Goal: Information Seeking & Learning: Check status

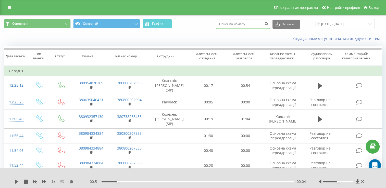
click at [258, 26] on input at bounding box center [243, 24] width 54 height 9
paste input "+380980136375"
drag, startPoint x: 232, startPoint y: 23, endPoint x: 215, endPoint y: 22, distance: 16.9
click at [215, 22] on div "Основной Основной График +380980136375 Экспорт .csv .xls .xlsx 22.09.2025 - 22.…" at bounding box center [193, 24] width 379 height 10
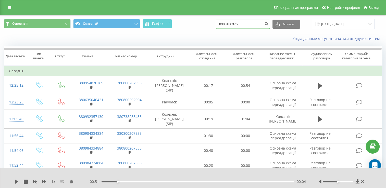
type input "0980136375"
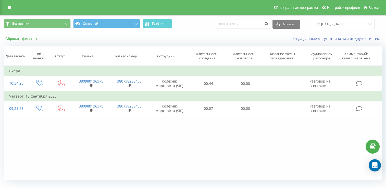
click at [33, 40] on button "Сбросить фильтры" at bounding box center [22, 39] width 36 height 5
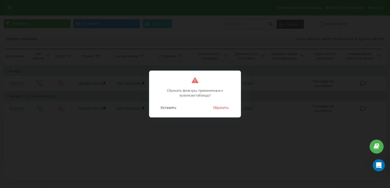
click at [214, 111] on div "Сбросить фильтры, примененные к колонкам таблицы? Оставить Сбросить" at bounding box center [195, 94] width 92 height 47
click at [227, 104] on div "Оставить Сбросить" at bounding box center [195, 104] width 81 height 13
click at [217, 110] on button "Сбросить" at bounding box center [220, 107] width 21 height 7
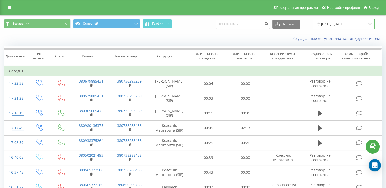
click at [357, 24] on input "[DATE] - [DATE]" at bounding box center [344, 24] width 62 height 10
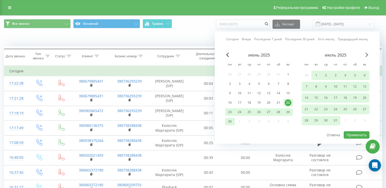
drag, startPoint x: 365, startPoint y: 53, endPoint x: 367, endPoint y: 54, distance: 2.9
click at [367, 54] on div "июнь 2025 пн вт ср чт пт сб вс 26 27 28 29 30 31 1 2 3 4 5 6 7 8 9 10 11 12 13 …" at bounding box center [297, 92] width 145 height 78
click at [367, 54] on span "Next Month" at bounding box center [367, 55] width 3 height 5
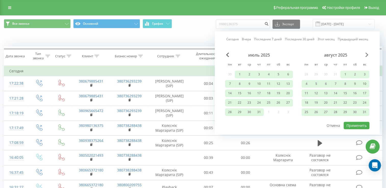
click at [367, 54] on span "Next Month" at bounding box center [367, 55] width 3 height 5
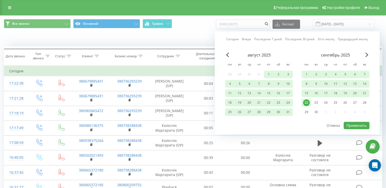
click at [307, 102] on div "22" at bounding box center [306, 103] width 7 height 7
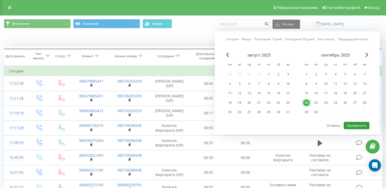
click at [352, 124] on button "Применить" at bounding box center [357, 125] width 26 height 7
type input "[DATE] - [DATE]"
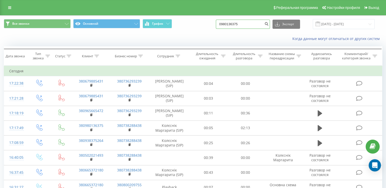
click at [230, 27] on input "0980136375" at bounding box center [243, 24] width 54 height 9
paste input "[PHONE_NUMBER]"
click at [230, 27] on input "[PHONE_NUMBER]" at bounding box center [243, 24] width 54 height 9
click at [235, 25] on input "[PHONE_NUMBER]" at bounding box center [243, 24] width 54 height 9
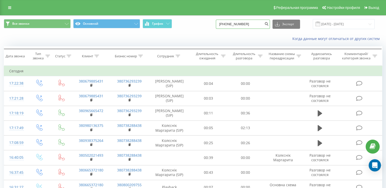
drag, startPoint x: 235, startPoint y: 25, endPoint x: 216, endPoint y: 28, distance: 19.4
click at [216, 28] on div "Все звонки Основной График [PHONE_NUMBER] Экспорт .csv .xls .xlsx [DATE] - [DAT…" at bounding box center [193, 24] width 379 height 10
click at [236, 25] on input "[PHONE_NUMBER]" at bounding box center [243, 24] width 54 height 9
drag, startPoint x: 233, startPoint y: 24, endPoint x: 220, endPoint y: 26, distance: 13.4
click at [220, 26] on div "Все звонки Основной График [PHONE_NUMBER] Экспорт .csv .xls .xlsx [DATE] - [DAT…" at bounding box center [193, 24] width 379 height 10
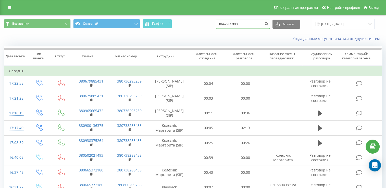
type input "0642965390"
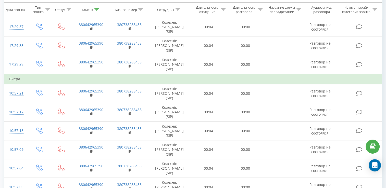
scroll to position [134, 0]
